Goal: Navigation & Orientation: Find specific page/section

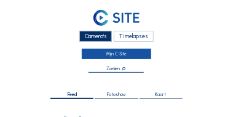
click at [107, 54] on link "Mijn C-Site" at bounding box center [117, 54] width 70 height 10
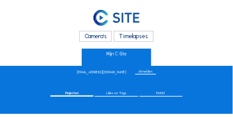
click at [127, 36] on div "Timelapses" at bounding box center [134, 36] width 40 height 10
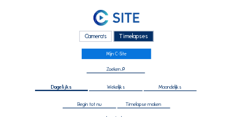
click at [100, 35] on div "Camera's" at bounding box center [95, 36] width 33 height 10
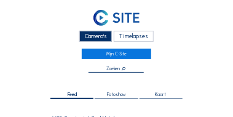
click at [90, 35] on div "Camera's" at bounding box center [95, 36] width 33 height 10
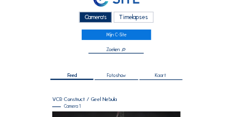
scroll to position [49, 0]
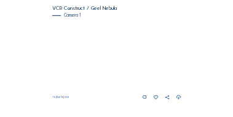
scroll to position [111, 0]
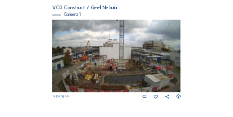
click at [105, 61] on img at bounding box center [116, 56] width 129 height 73
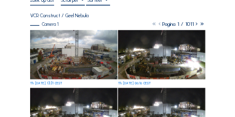
scroll to position [74, 0]
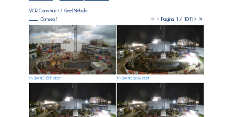
click at [67, 64] on img at bounding box center [72, 49] width 87 height 49
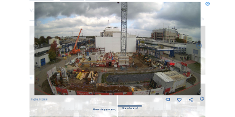
click at [202, 98] on icon at bounding box center [202, 99] width 5 height 6
click at [102, 57] on img at bounding box center [117, 47] width 166 height 93
